Goal: Book appointment/travel/reservation

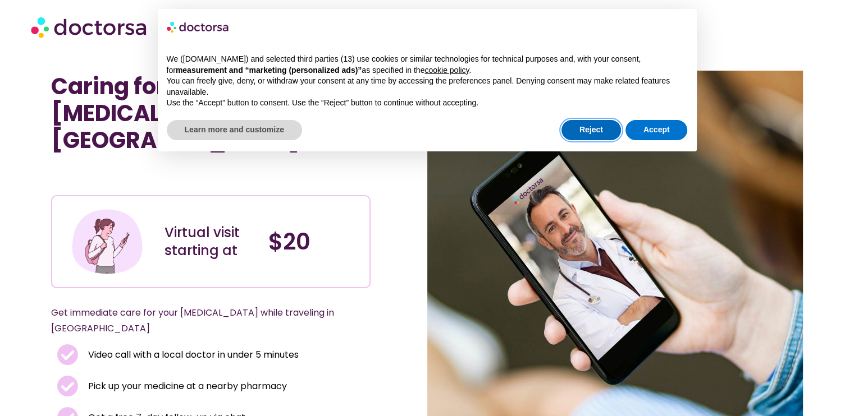
click at [588, 127] on button "Reject" at bounding box center [590, 130] width 59 height 20
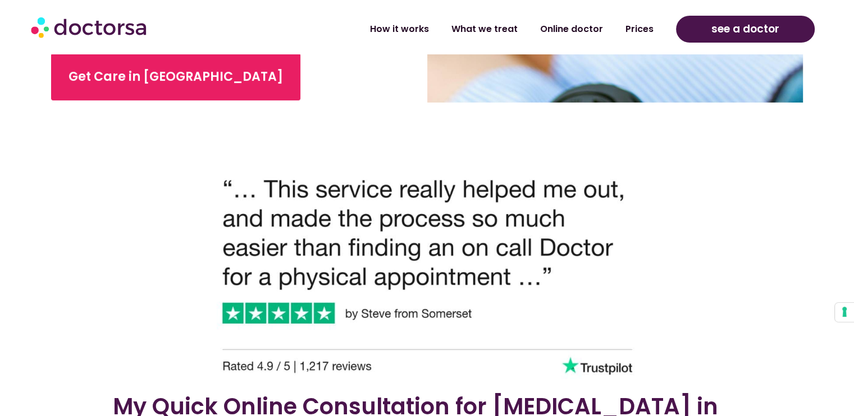
scroll to position [224, 0]
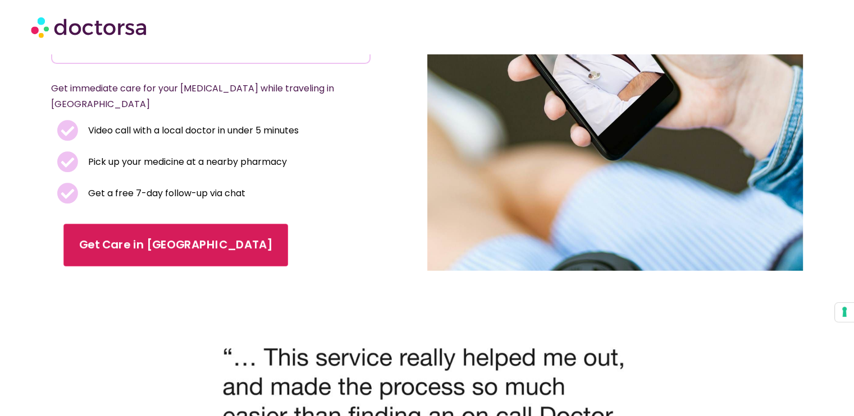
click at [136, 237] on span "Get Care in [GEOGRAPHIC_DATA]" at bounding box center [175, 245] width 193 height 16
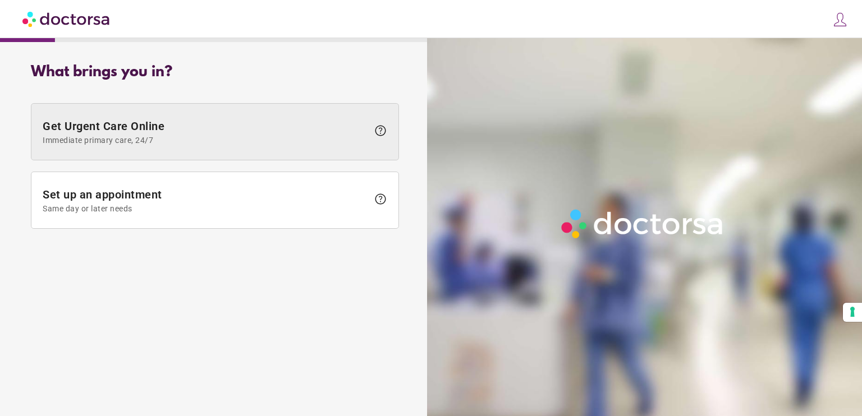
click at [383, 127] on span "help" at bounding box center [380, 130] width 13 height 13
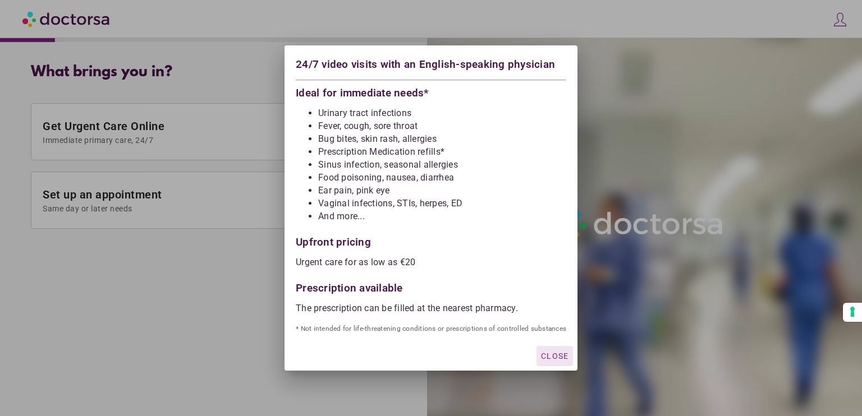
click at [556, 353] on span "Close" at bounding box center [554, 356] width 27 height 9
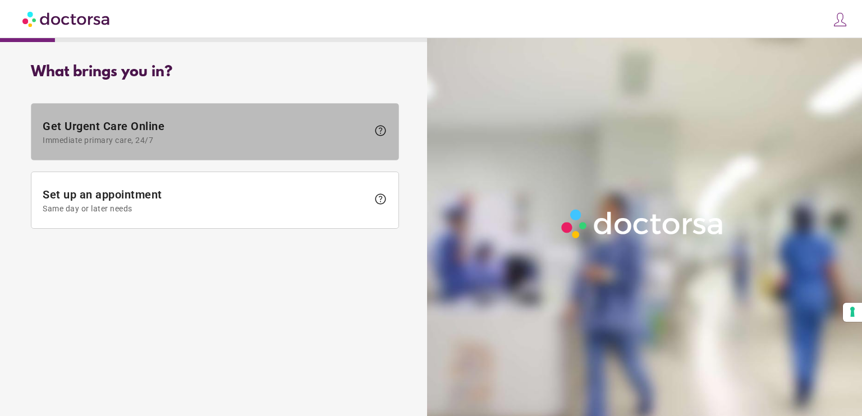
click at [107, 127] on span "Get Urgent Care Online Immediate primary care, 24/7" at bounding box center [205, 132] width 325 height 25
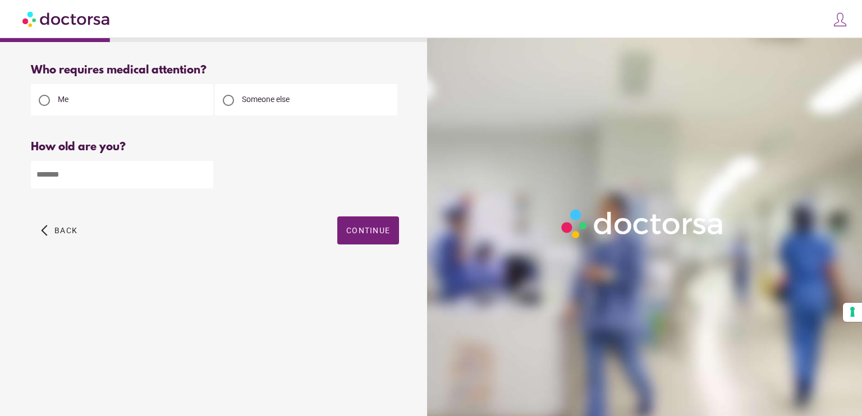
click at [67, 174] on input "number" at bounding box center [122, 174] width 182 height 27
type input "**"
click at [381, 231] on span "Continue" at bounding box center [368, 230] width 44 height 9
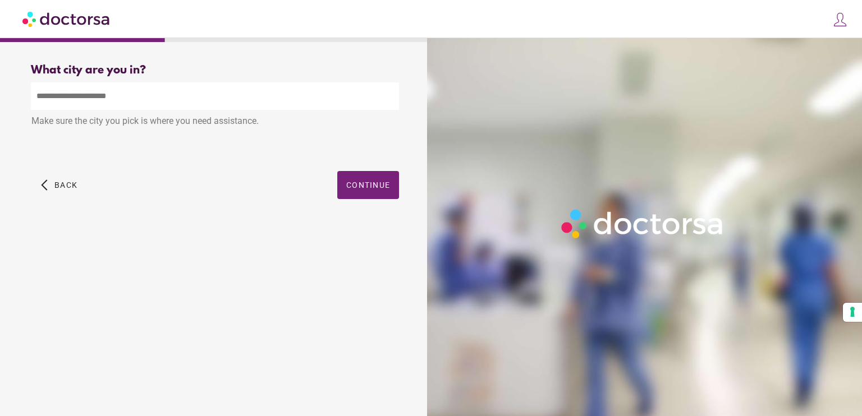
click at [112, 101] on input "text" at bounding box center [215, 95] width 368 height 27
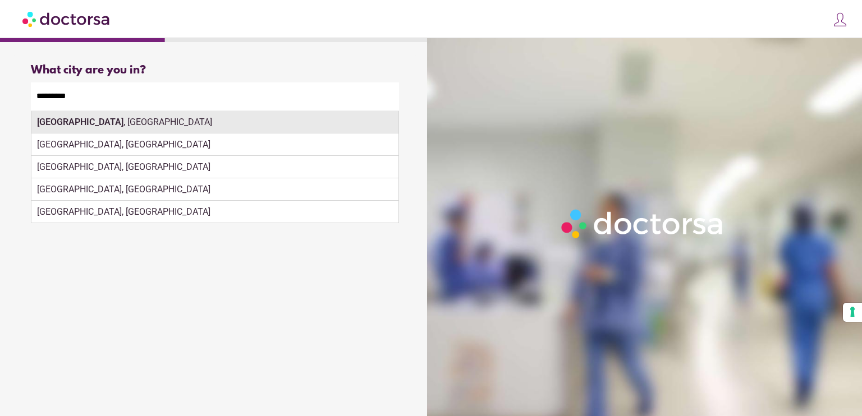
click at [98, 120] on div "Göttingen , Germany" at bounding box center [214, 122] width 367 height 22
type input "**********"
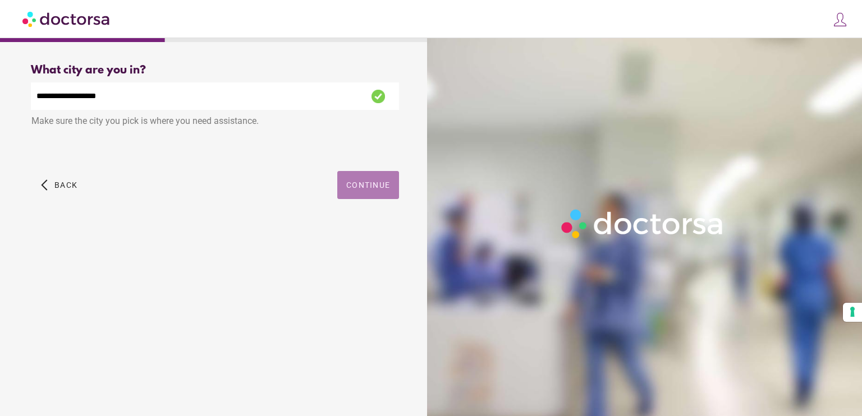
click at [368, 188] on span "Continue" at bounding box center [368, 185] width 44 height 9
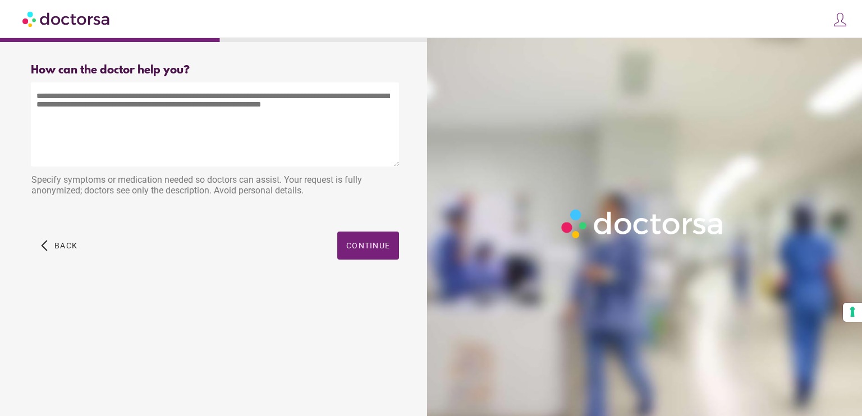
drag, startPoint x: 112, startPoint y: 17, endPoint x: 79, endPoint y: 17, distance: 33.7
click at [79, 17] on div "close Log in Make a request Your appointments Your profile Welcome back Log in …" at bounding box center [431, 19] width 862 height 38
click at [359, 250] on span "Continue" at bounding box center [368, 245] width 44 height 9
